Goal: Transaction & Acquisition: Purchase product/service

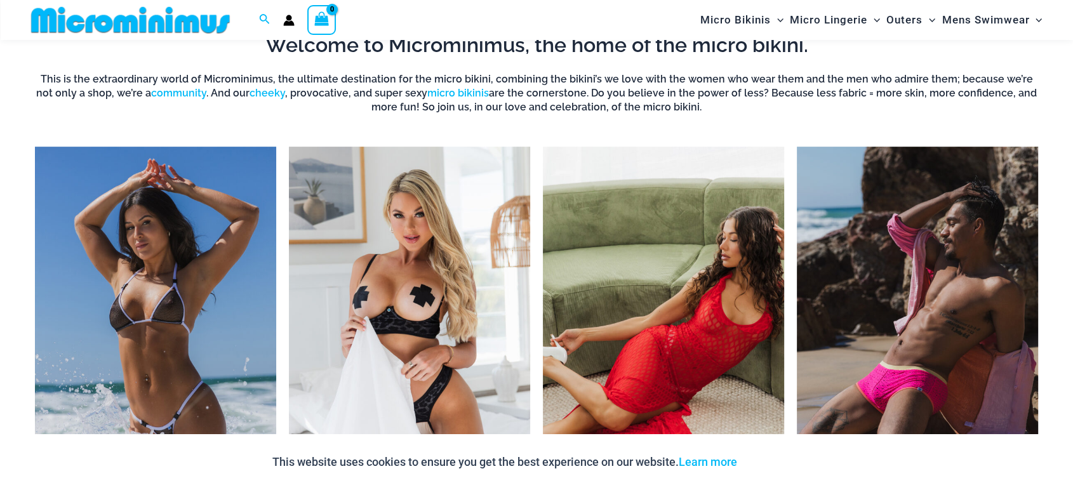
scroll to position [564, 0]
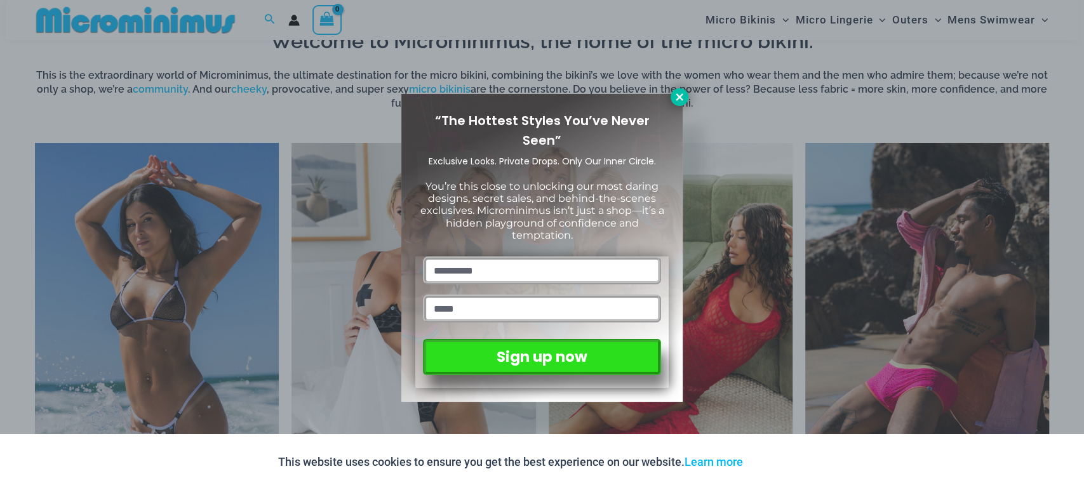
click at [683, 97] on icon at bounding box center [679, 96] width 11 height 11
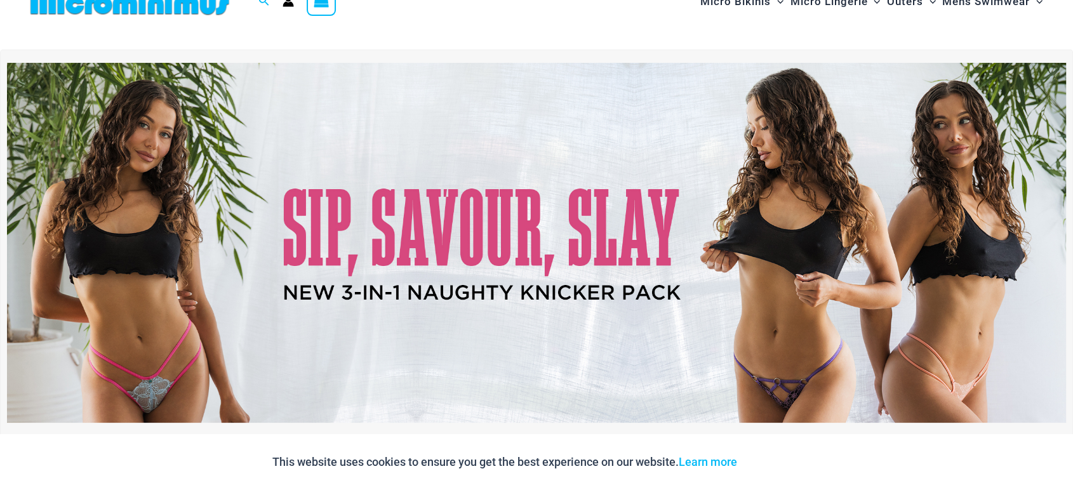
scroll to position [0, 0]
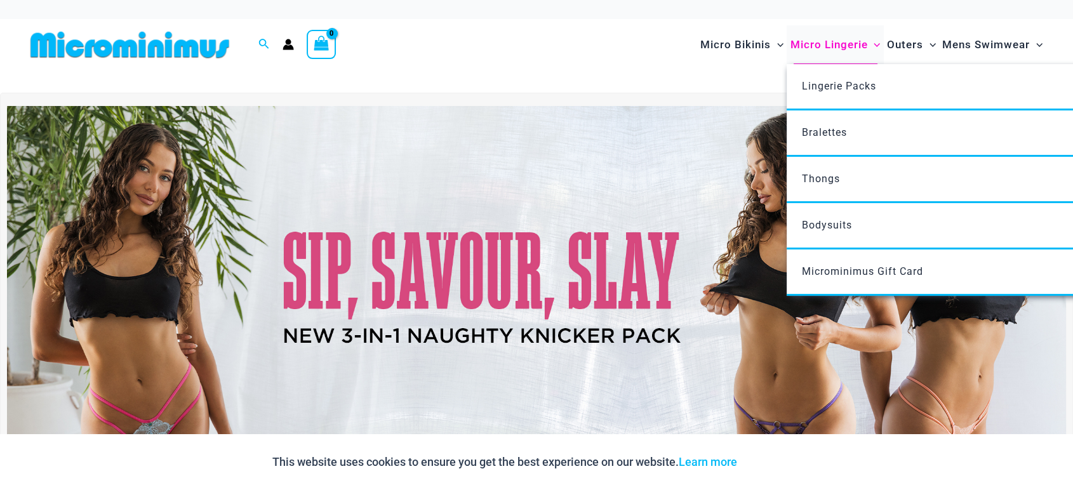
click at [873, 47] on span "Menu Toggle" at bounding box center [874, 44] width 13 height 13
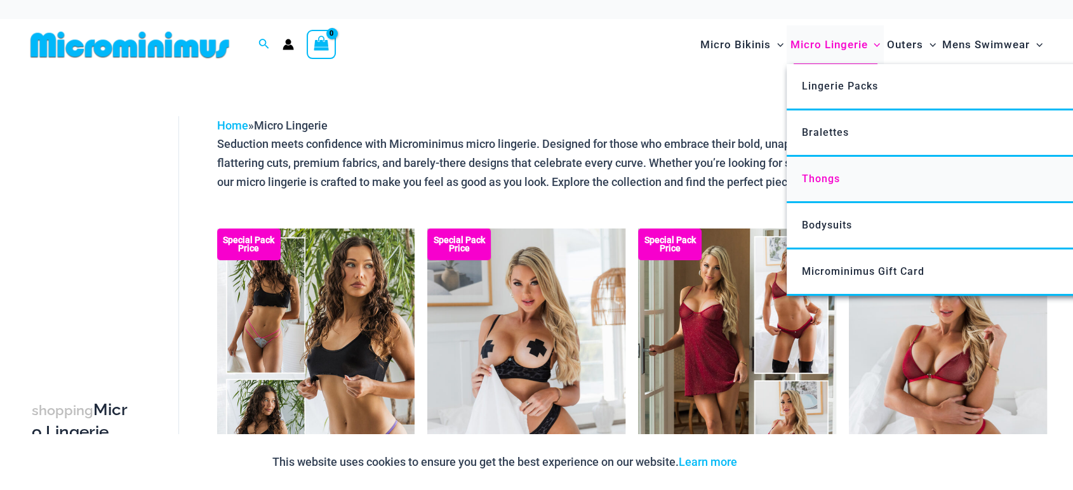
click at [817, 180] on span "Thongs" at bounding box center [821, 179] width 38 height 12
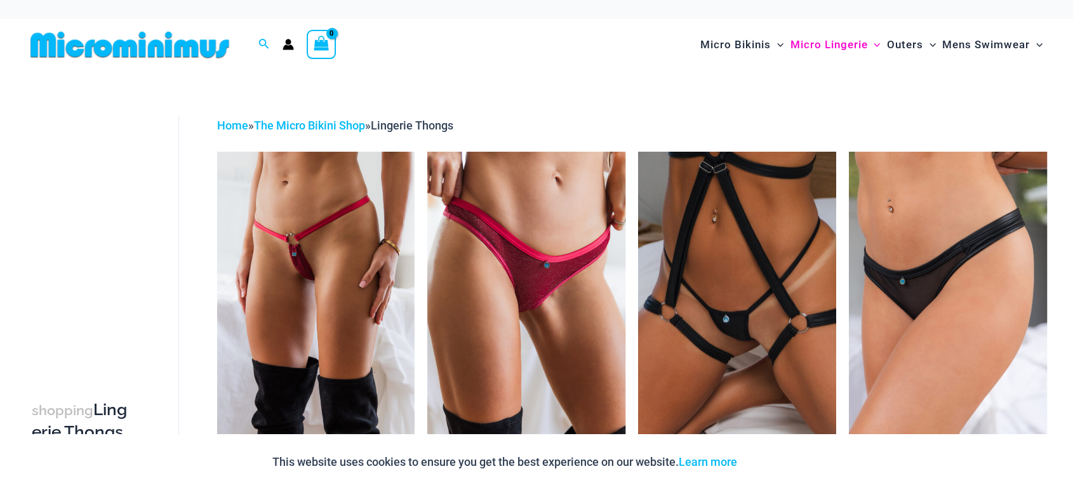
click at [185, 48] on img at bounding box center [129, 44] width 209 height 29
